Goal: Information Seeking & Learning: Learn about a topic

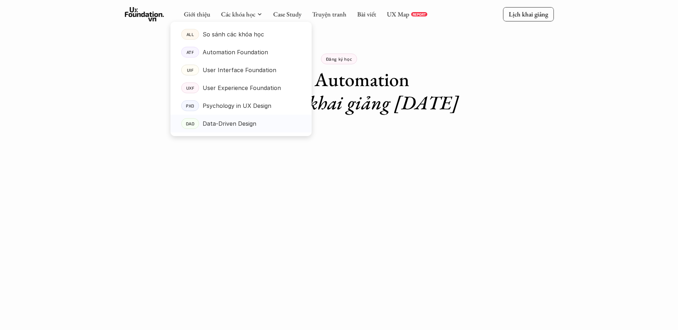
click at [247, 123] on p "Data-Driven Design" at bounding box center [230, 123] width 54 height 11
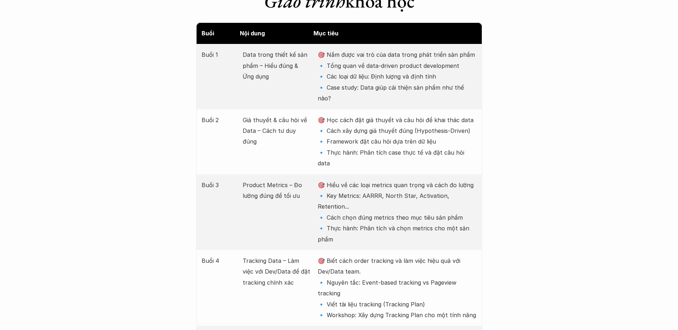
scroll to position [965, 0]
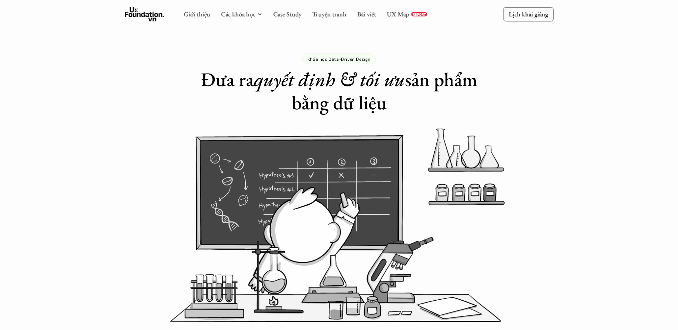
scroll to position [965, 0]
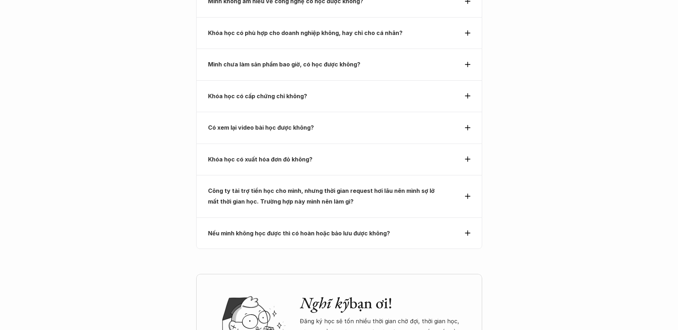
scroll to position [2647, 0]
